Goal: Find contact information: Find contact information

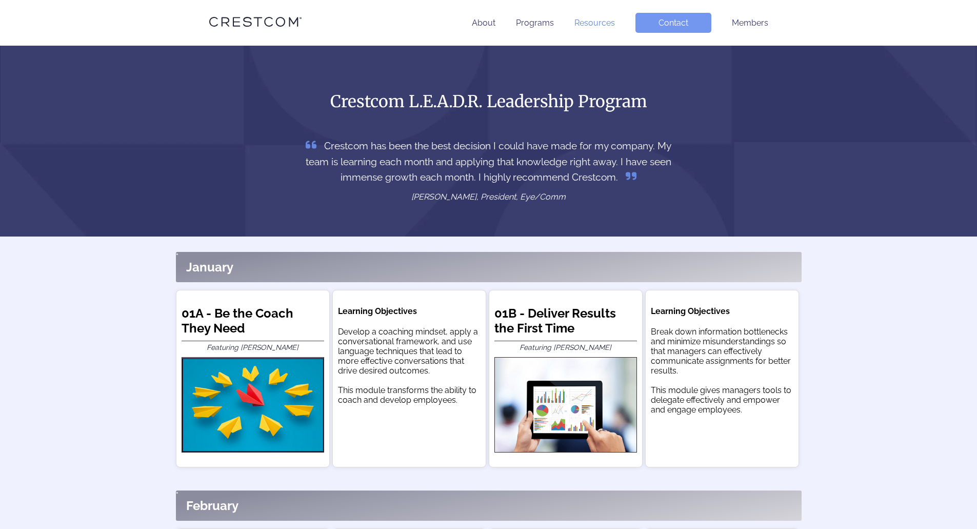
click at [600, 22] on link "Resources" at bounding box center [595, 23] width 41 height 10
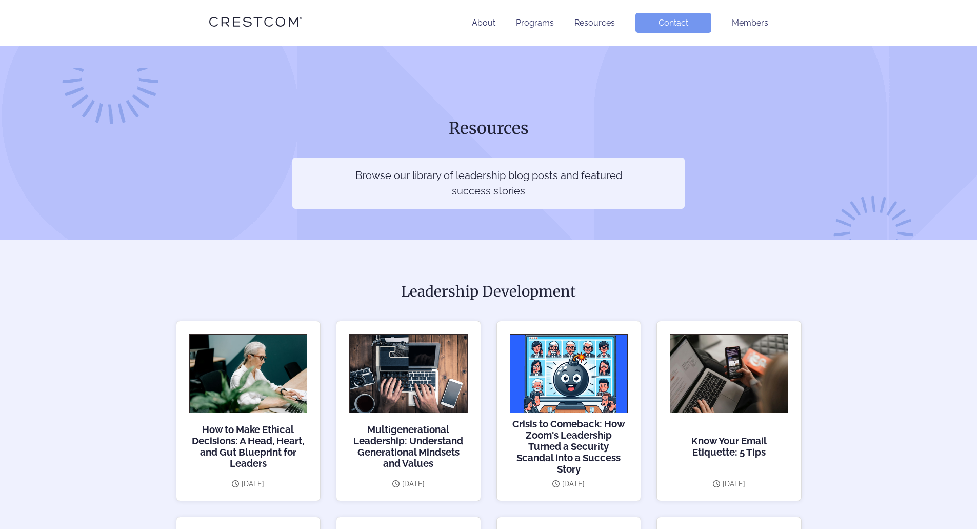
click at [705, 29] on link "Contact" at bounding box center [674, 23] width 76 height 20
